Goal: Find specific page/section: Find specific page/section

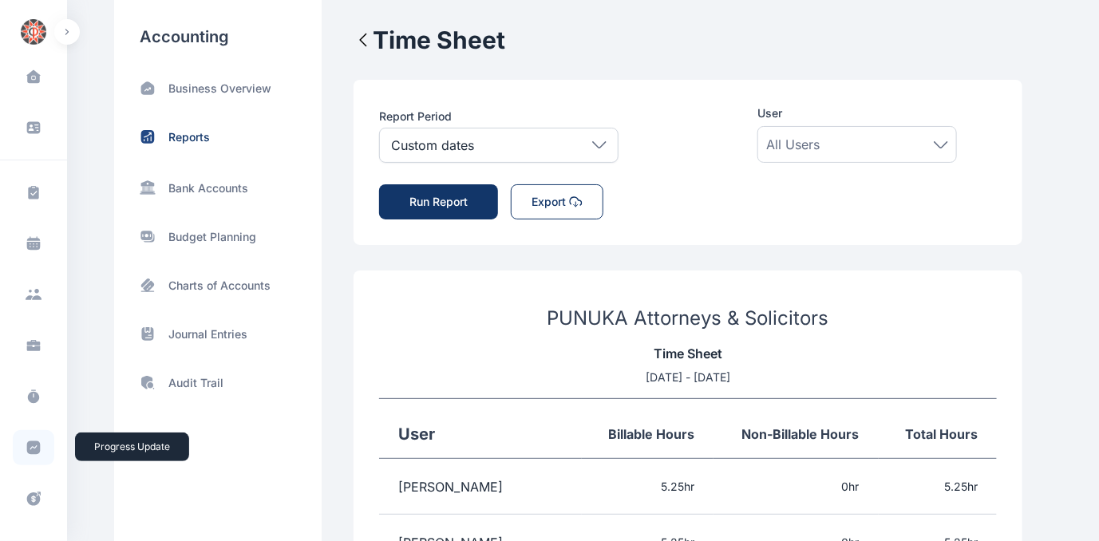
click at [30, 449] on icon at bounding box center [34, 448] width 14 height 14
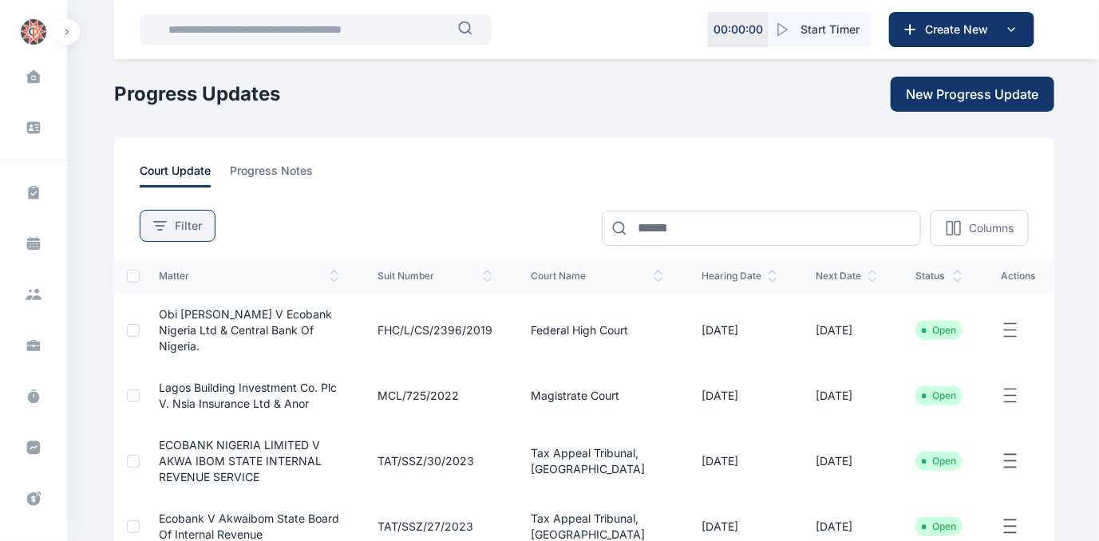
click at [192, 228] on span "Filter" at bounding box center [188, 226] width 27 height 16
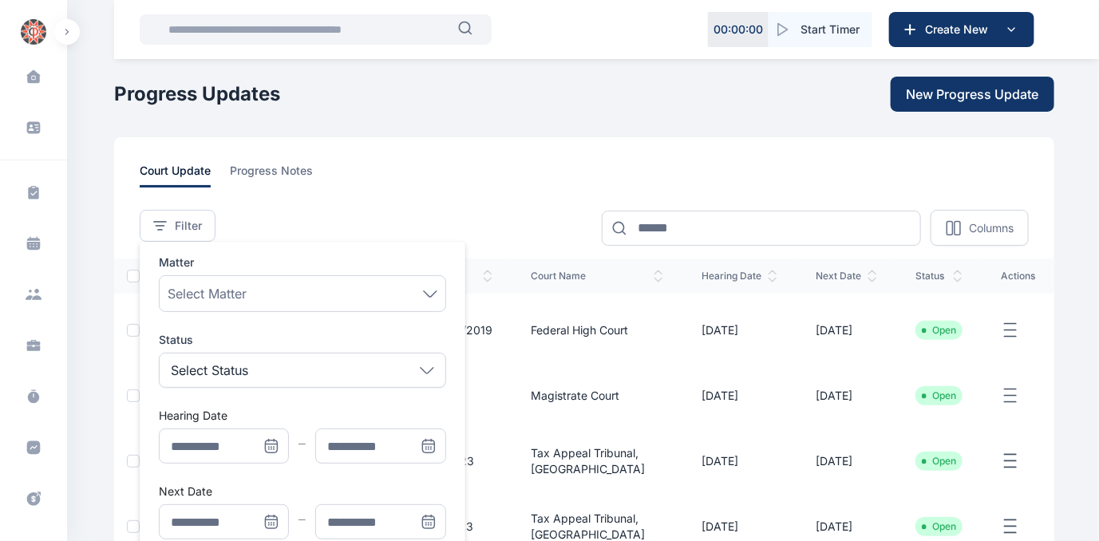
click at [270, 441] on icon "Menu" at bounding box center [272, 447] width 12 height 12
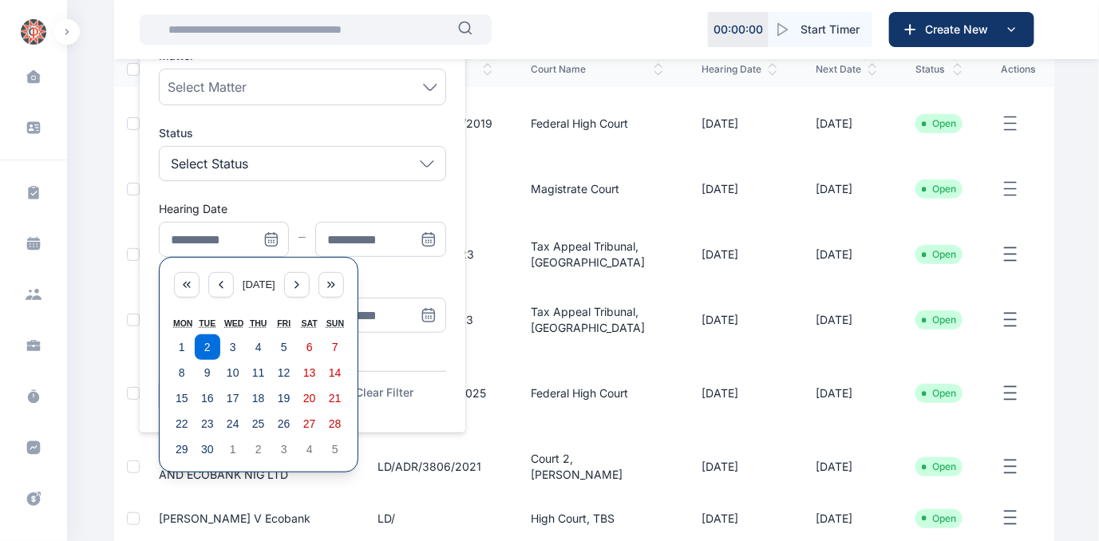
scroll to position [217, 0]
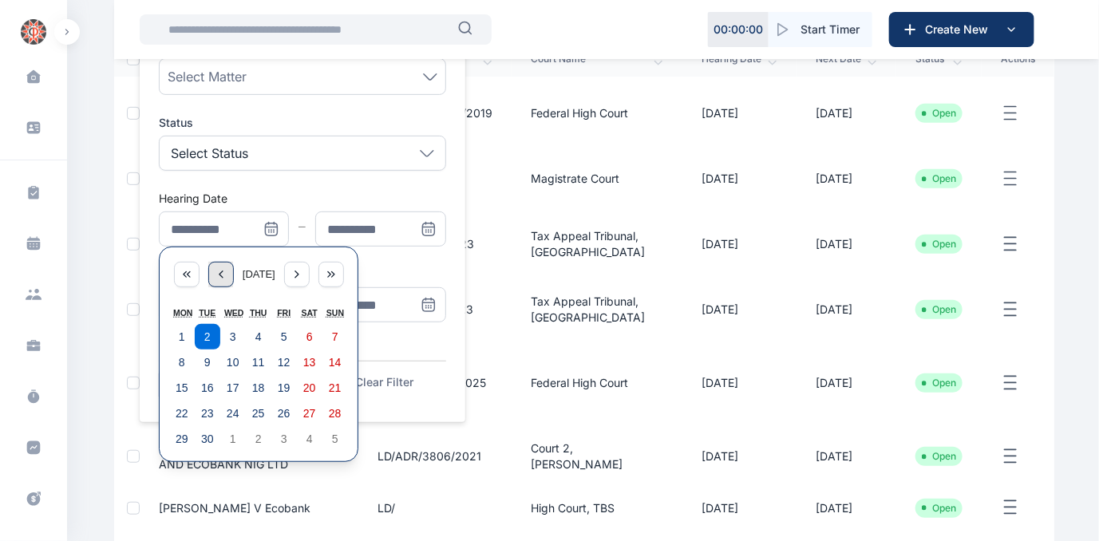
click at [215, 275] on icon "Menu" at bounding box center [221, 274] width 13 height 13
click at [180, 438] on abbr "25" at bounding box center [182, 439] width 13 height 13
type input "**********"
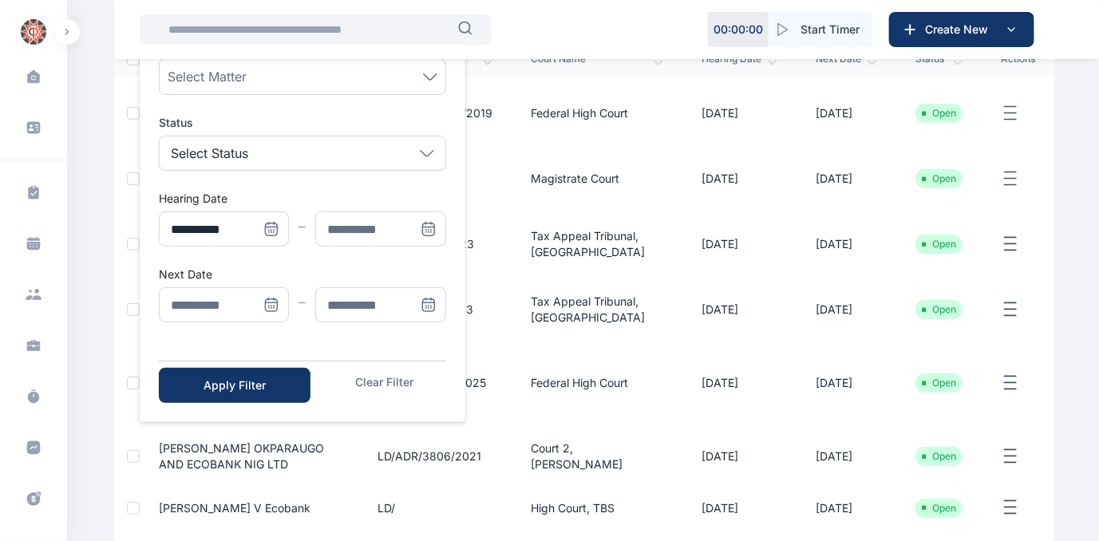
click at [432, 231] on icon "Menu" at bounding box center [429, 229] width 16 height 16
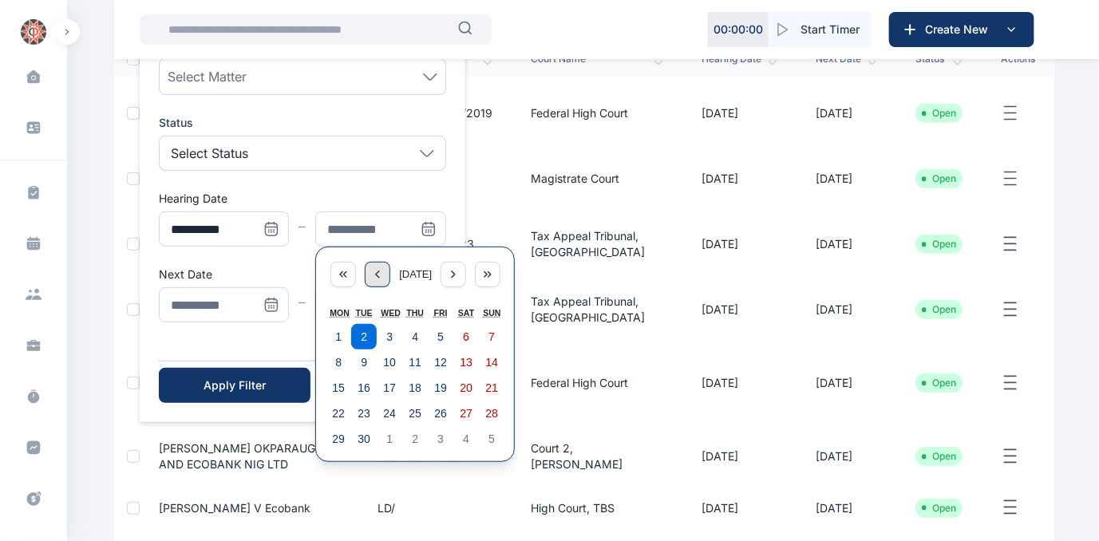
click at [371, 275] on icon "Menu" at bounding box center [377, 274] width 13 height 13
click at [494, 434] on abbr "31" at bounding box center [491, 439] width 13 height 13
type input "**********"
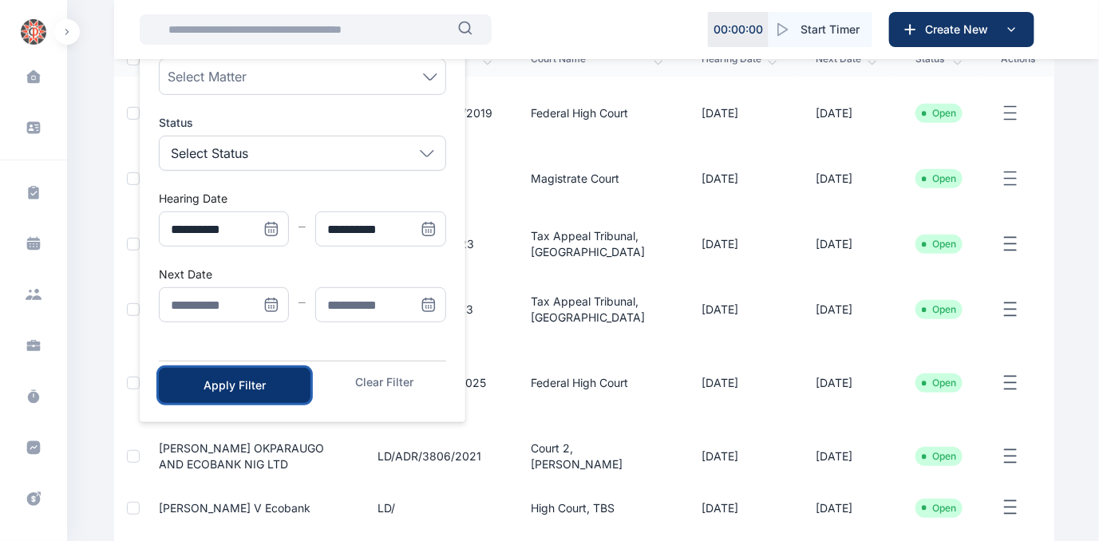
click at [231, 382] on div "Apply Filter" at bounding box center [234, 385] width 101 height 16
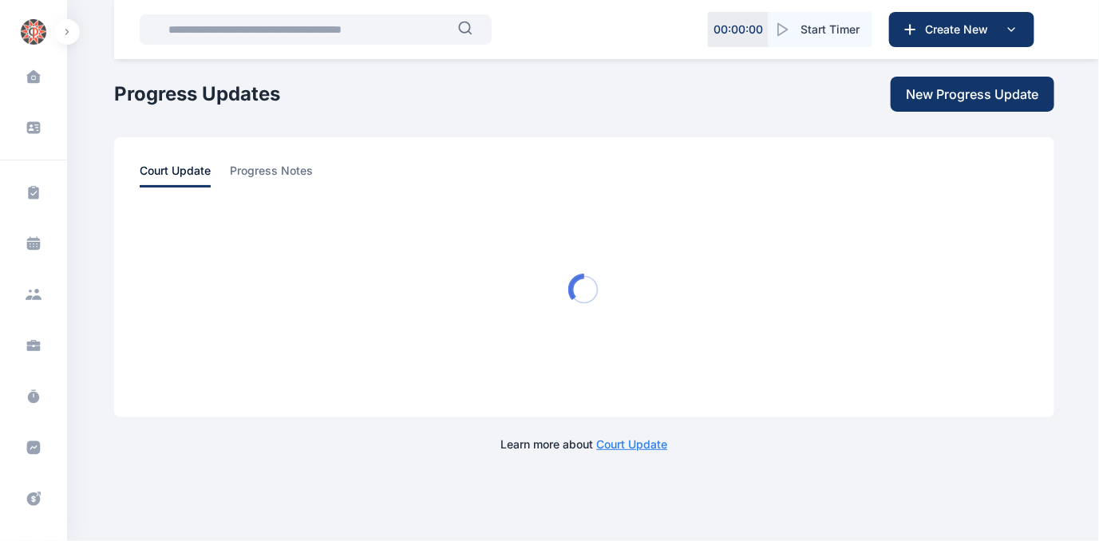
scroll to position [0, 0]
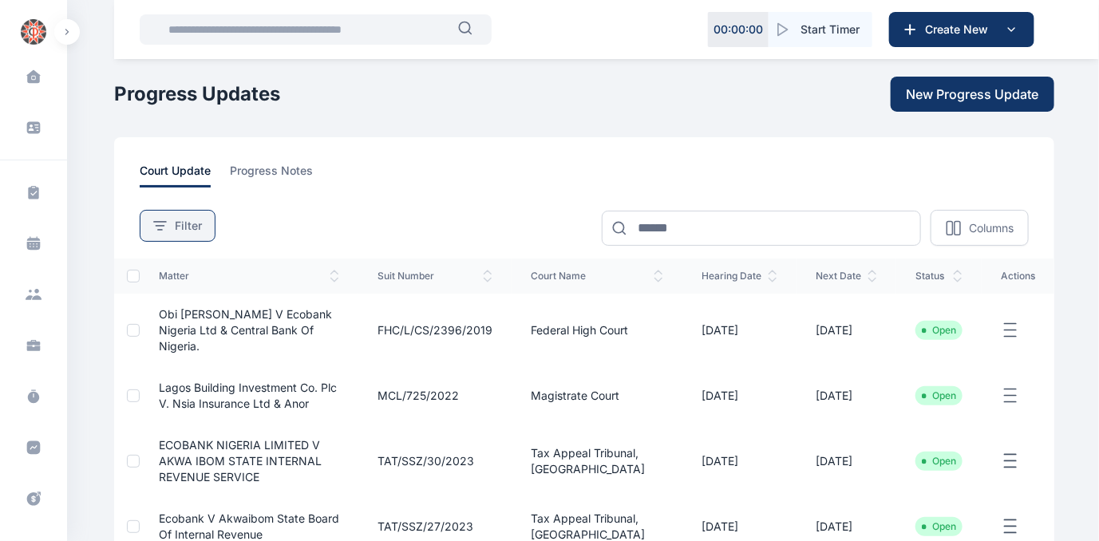
click at [180, 223] on span "Filter" at bounding box center [188, 226] width 27 height 16
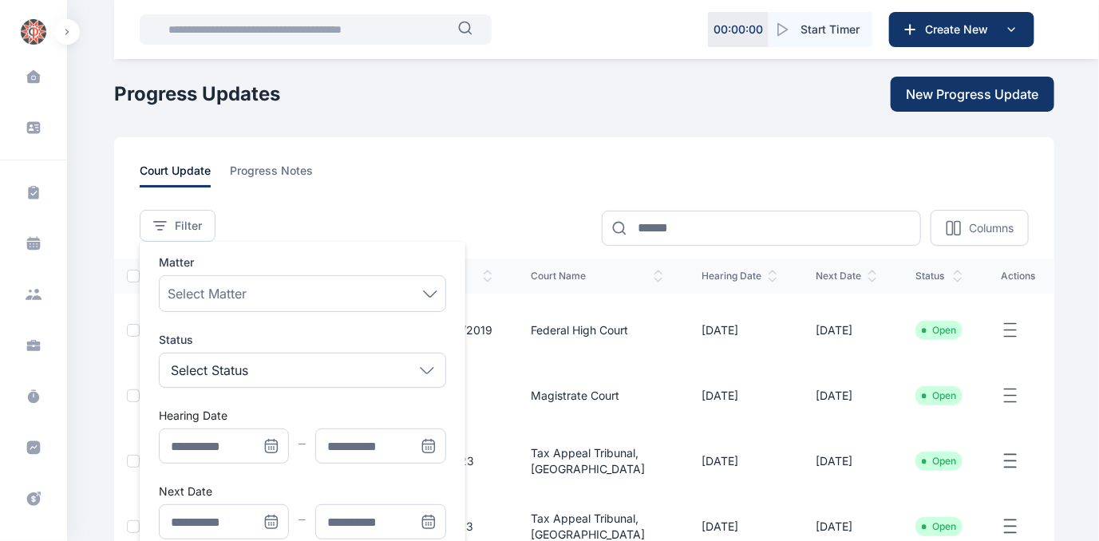
click at [271, 447] on icon "Menu" at bounding box center [271, 447] width 0 height 0
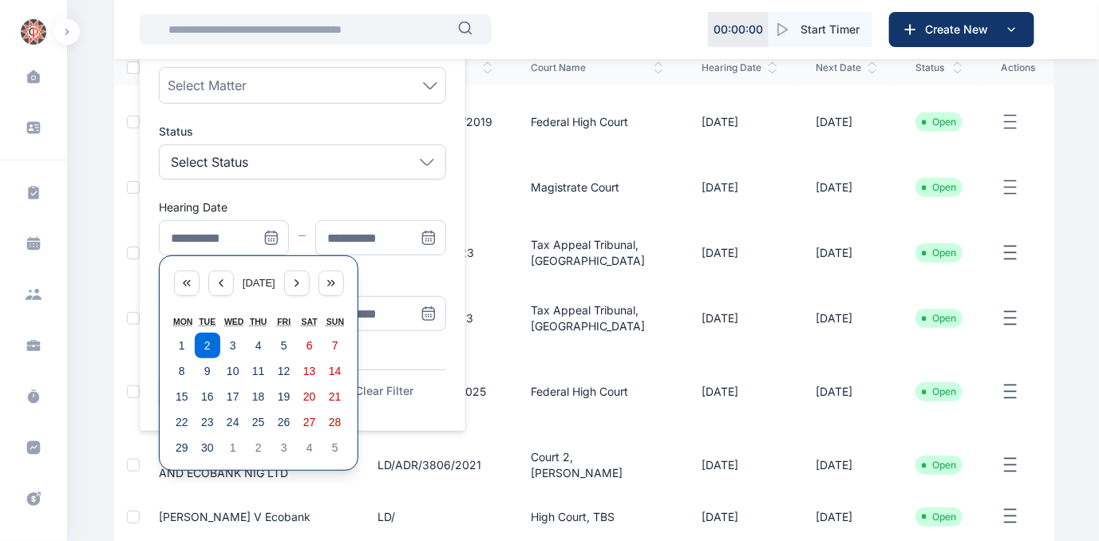
scroll to position [217, 0]
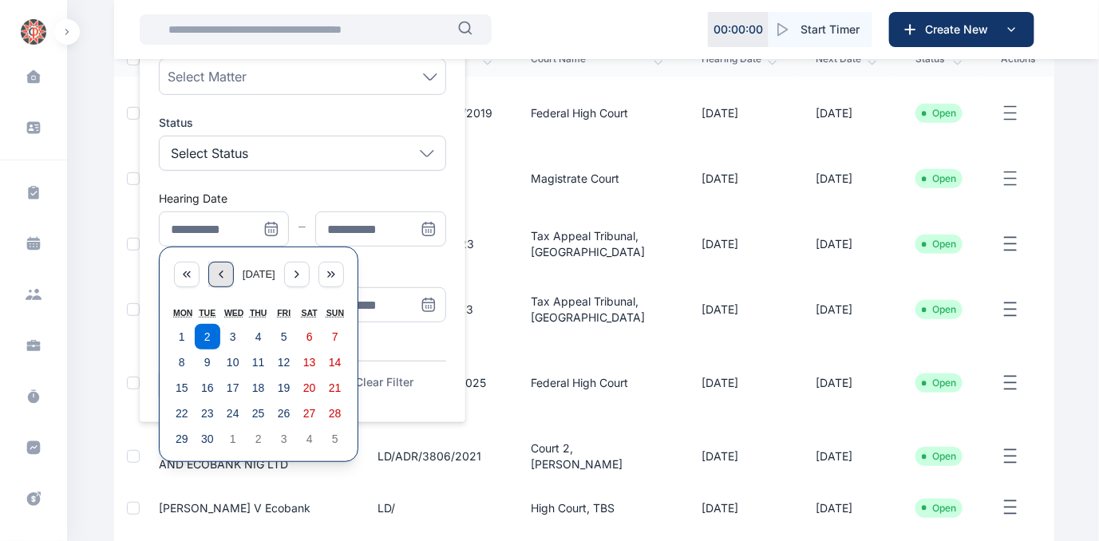
click at [217, 271] on icon "Menu" at bounding box center [221, 274] width 13 height 13
click at [179, 439] on abbr "25" at bounding box center [182, 439] width 13 height 13
type input "**********"
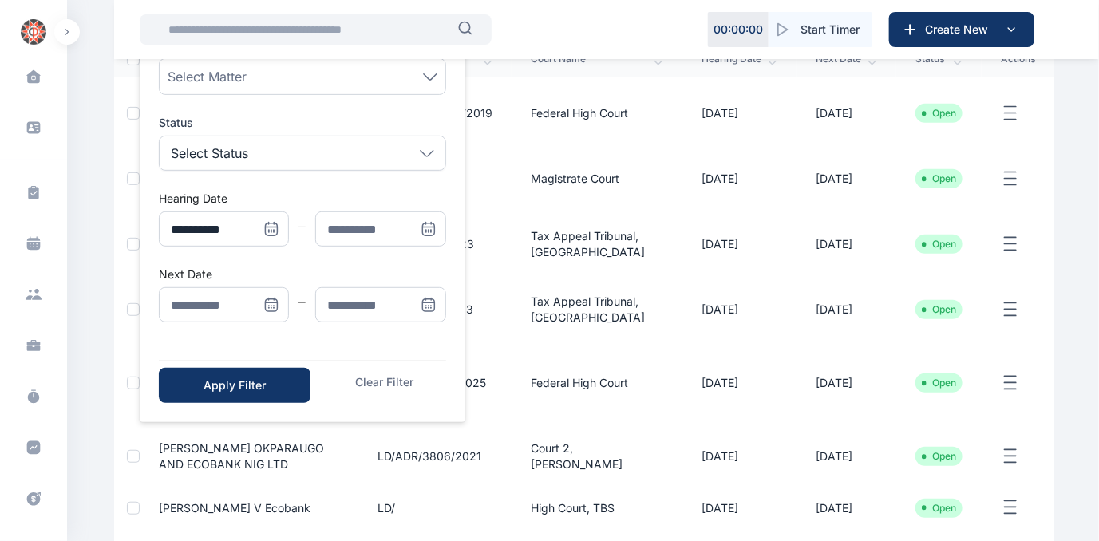
click at [429, 227] on icon "Menu" at bounding box center [429, 229] width 16 height 16
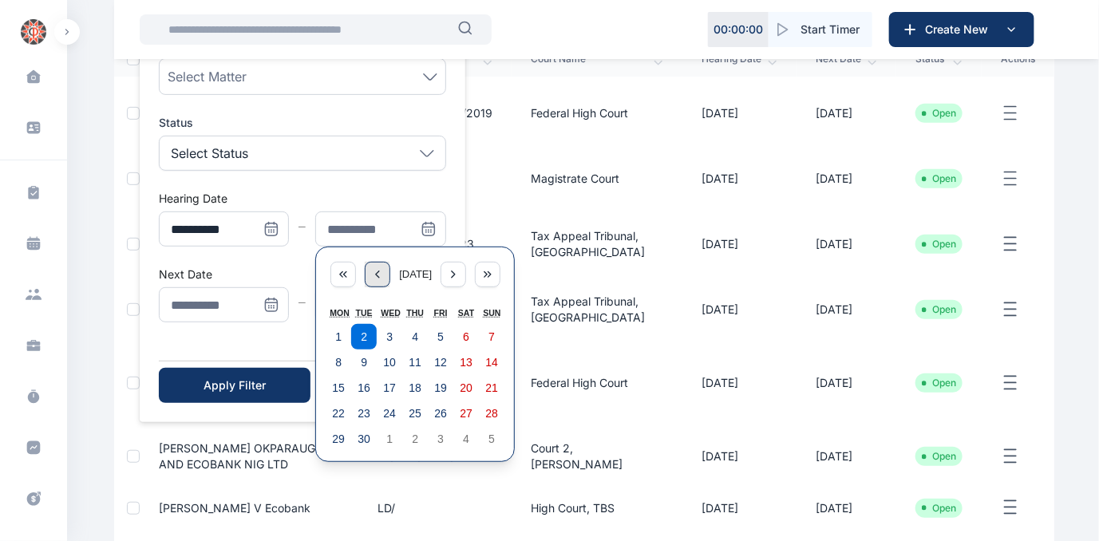
click at [377, 273] on icon "Menu" at bounding box center [377, 274] width 13 height 13
click at [488, 333] on abbr "3" at bounding box center [491, 336] width 6 height 13
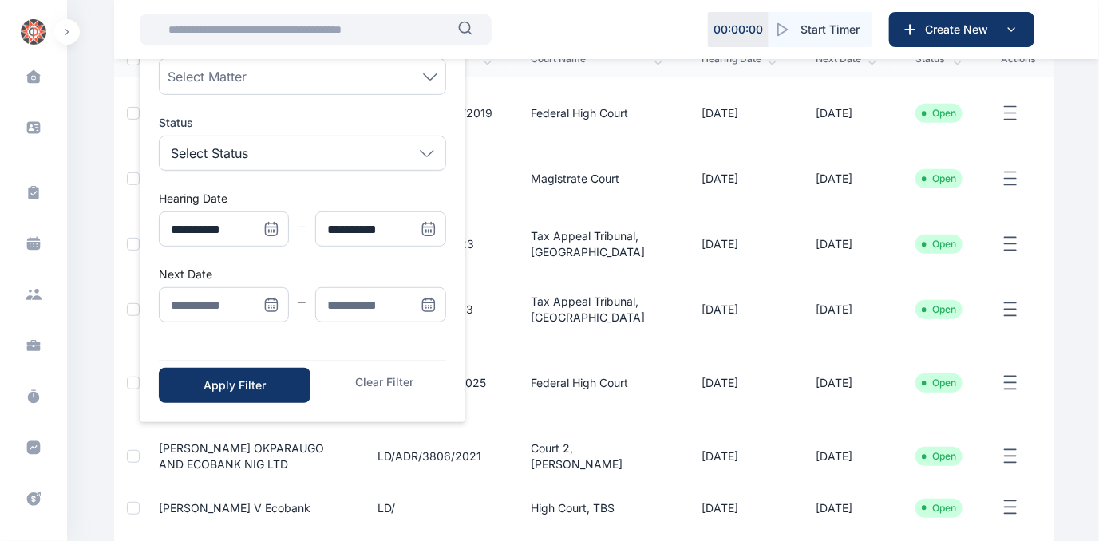
click at [432, 227] on icon "Menu" at bounding box center [429, 229] width 16 height 16
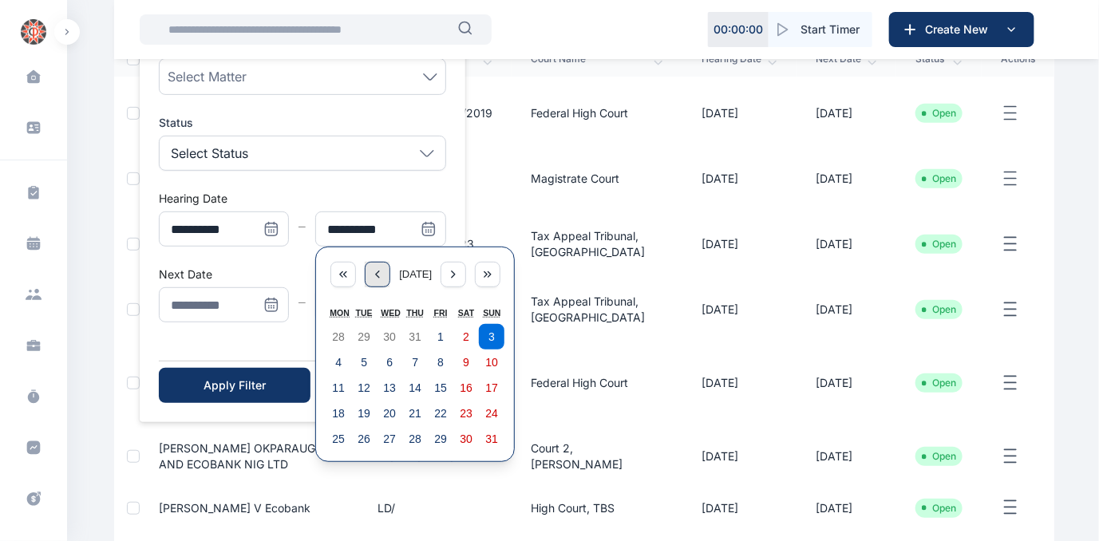
click at [377, 271] on icon "Menu" at bounding box center [377, 274] width 13 height 13
click at [451, 270] on icon "Menu" at bounding box center [453, 274] width 13 height 13
click at [492, 437] on abbr "31" at bounding box center [491, 439] width 13 height 13
type input "**********"
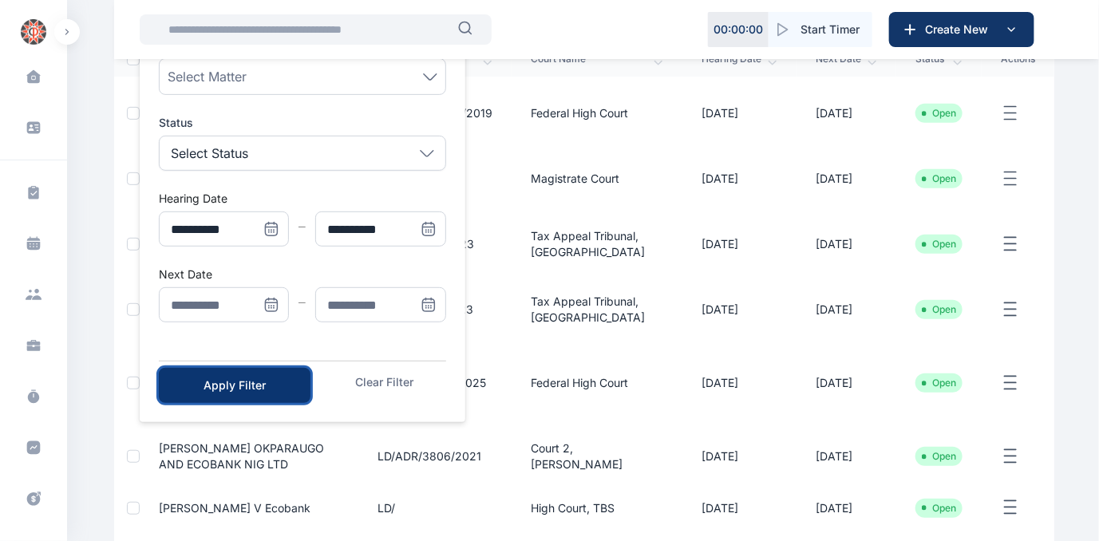
click at [223, 380] on div "Apply Filter" at bounding box center [234, 385] width 101 height 16
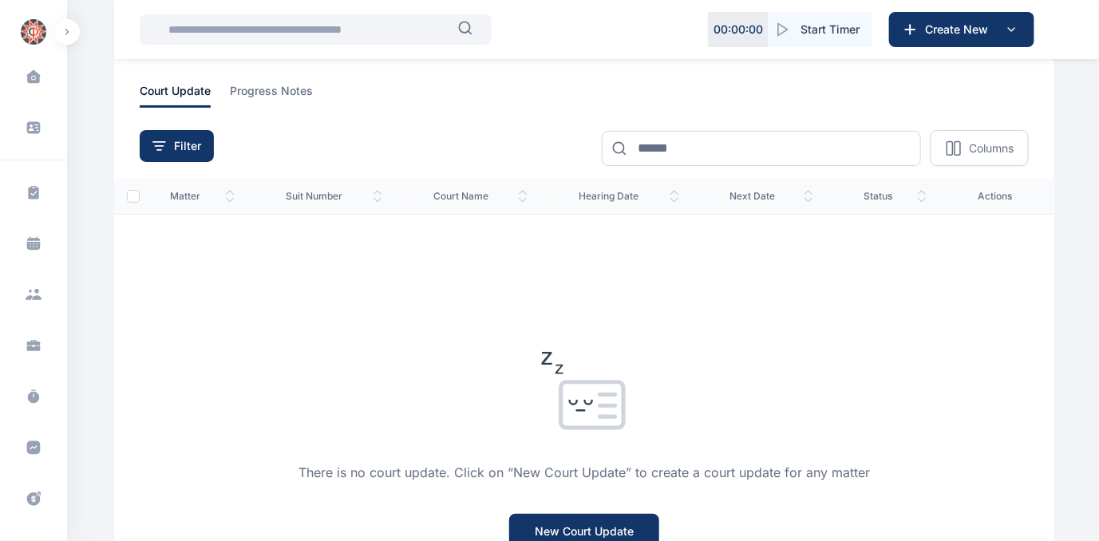
scroll to position [0, 0]
